Goal: Task Accomplishment & Management: Use online tool/utility

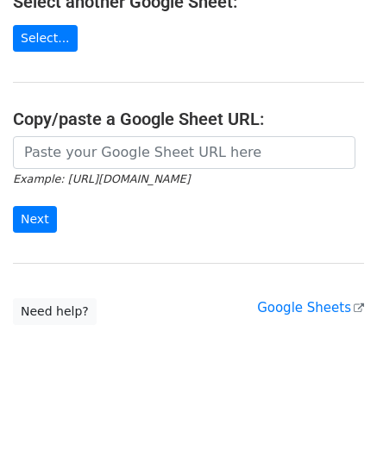
scroll to position [226, 0]
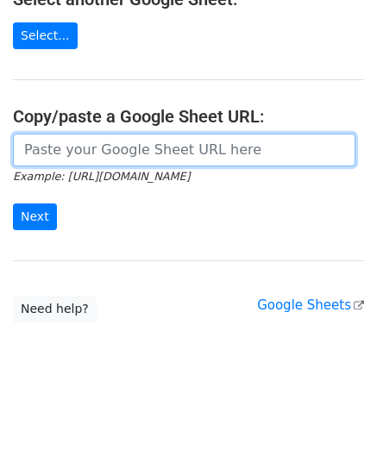
click at [78, 149] on input "url" at bounding box center [184, 150] width 342 height 33
paste input "[URL][DOMAIN_NAME]"
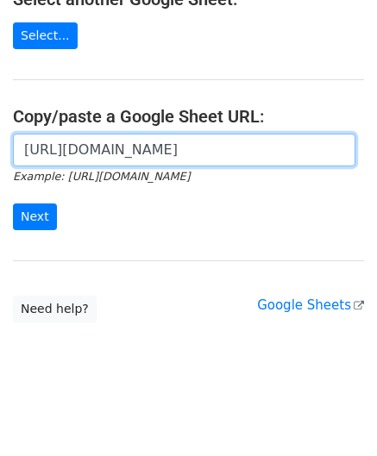
scroll to position [0, 383]
type input "[URL][DOMAIN_NAME]"
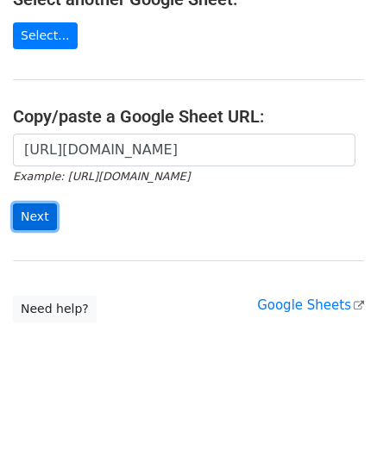
click at [42, 225] on input "Next" at bounding box center [35, 217] width 44 height 27
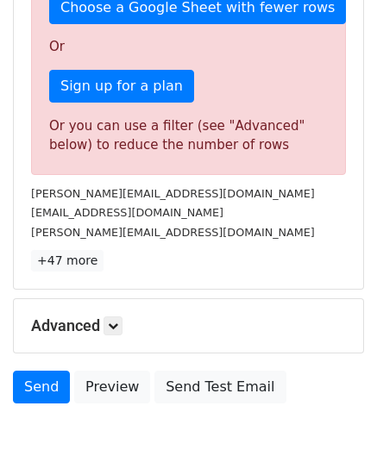
scroll to position [582, 0]
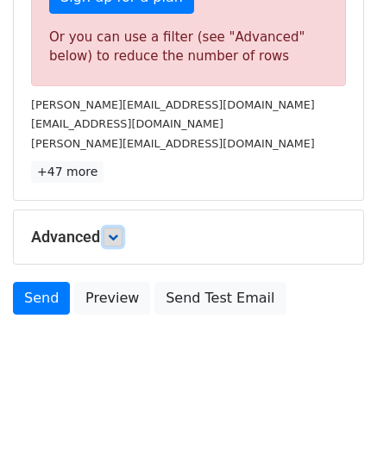
click at [112, 239] on link at bounding box center [112, 237] width 19 height 19
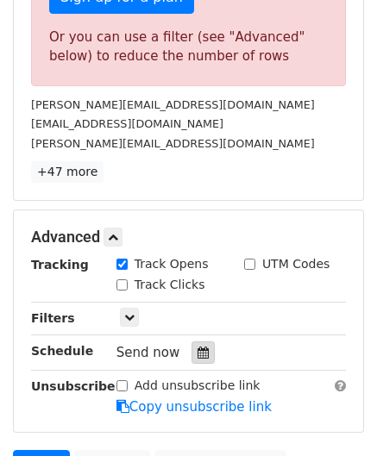
click at [197, 347] on icon at bounding box center [202, 353] width 11 height 12
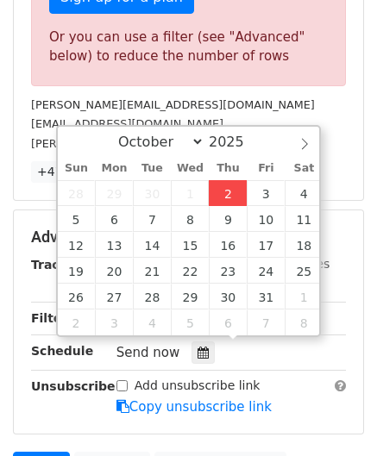
type input "2025-10-02 12:00"
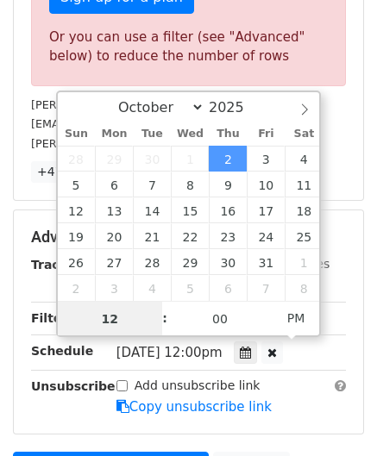
paste input "8"
type input "8"
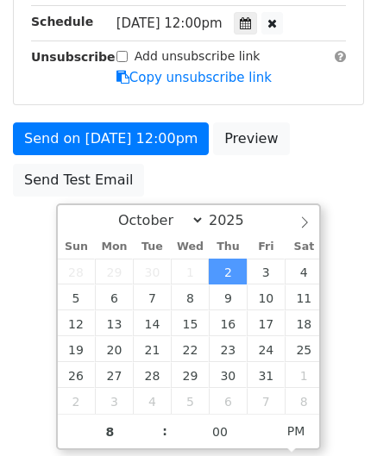
type input "2025-10-02 20:00"
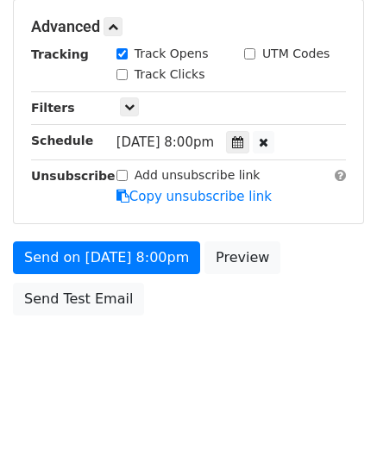
scroll to position [791, 0]
